Goal: Find specific page/section: Find specific page/section

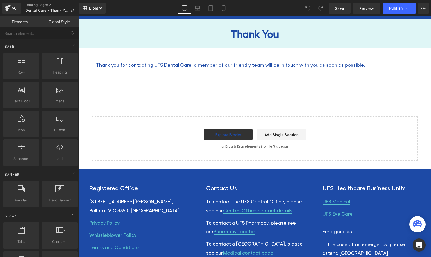
scroll to position [103, 0]
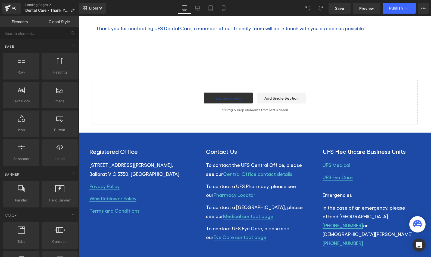
scroll to position [103, 0]
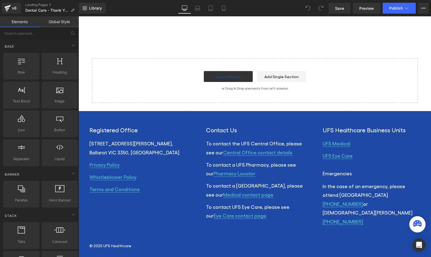
click at [391, 162] on div "UFS Medical UFS Eye Care Emergencies In the case of an emergency, please attend…" at bounding box center [372, 182] width 98 height 87
click at [369, 231] on div "Registered Office [STREET_ADDRESS][PERSON_NAME] Privacy Policy Whistleblower Po…" at bounding box center [254, 187] width 331 height 152
click at [202, 221] on div "Contact Us To contact the UFS Central Office, please see our Central Office con…" at bounding box center [255, 175] width 117 height 112
click at [146, 118] on div "Registered Office [STREET_ADDRESS][PERSON_NAME] Privacy Policy Whistleblower Po…" at bounding box center [254, 187] width 331 height 152
click at [161, 116] on div "Registered Office [STREET_ADDRESS][PERSON_NAME] Privacy Policy Whistleblower Po…" at bounding box center [254, 187] width 331 height 152
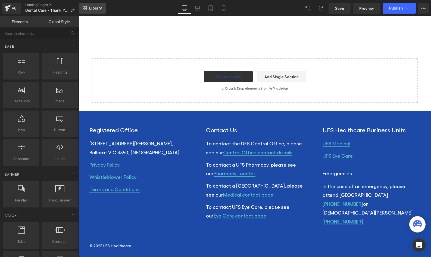
drag, startPoint x: 84, startPoint y: 99, endPoint x: 97, endPoint y: 7, distance: 92.8
click at [97, 7] on span "Library" at bounding box center [95, 8] width 13 height 5
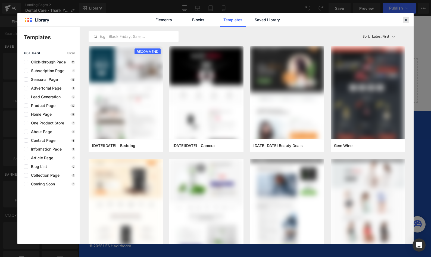
click at [407, 21] on icon at bounding box center [406, 19] width 5 height 5
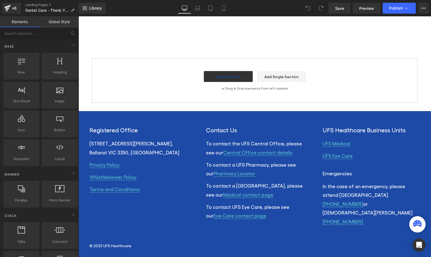
click at [27, 20] on link "Elements" at bounding box center [19, 21] width 39 height 11
click at [58, 21] on link "Global Style" at bounding box center [58, 21] width 39 height 11
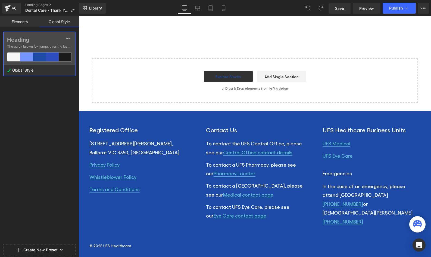
click at [18, 23] on link "Elements" at bounding box center [19, 21] width 39 height 11
